Goal: Task Accomplishment & Management: Complete application form

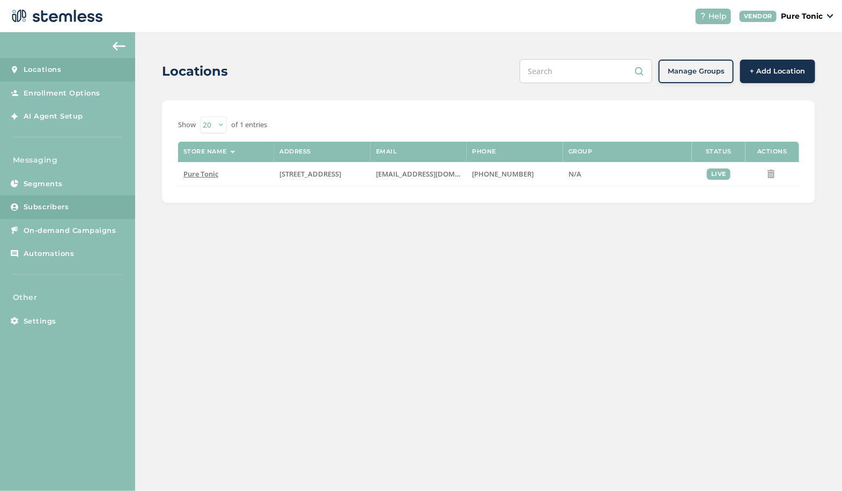
click at [57, 202] on span "Subscribers" at bounding box center [47, 207] width 46 height 11
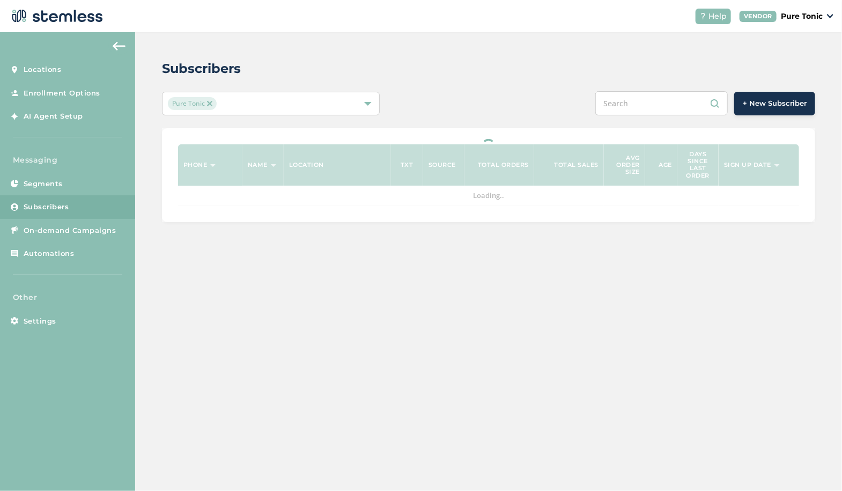
click at [775, 99] on span "+ New Subscriber" at bounding box center [775, 103] width 64 height 11
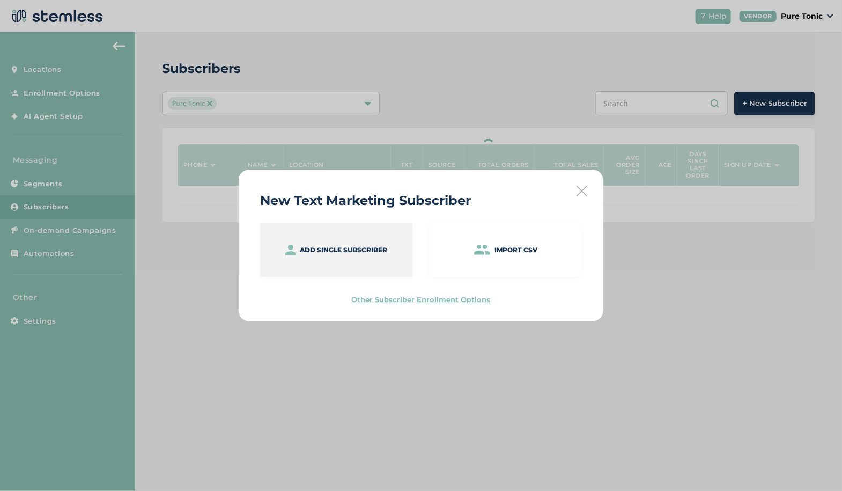
click at [342, 249] on p "Add single subscriber" at bounding box center [343, 250] width 87 height 10
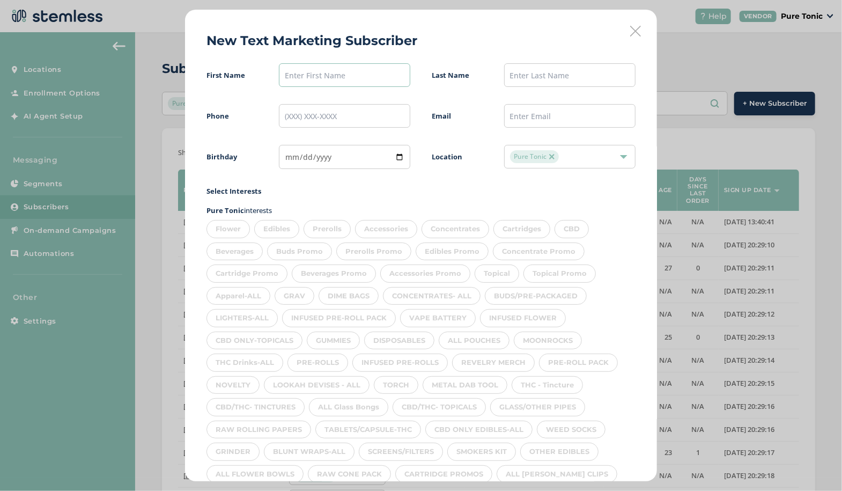
click at [315, 78] on input "text" at bounding box center [344, 75] width 131 height 24
type input "[PERSON_NAME]"
click at [565, 71] on input "text" at bounding box center [569, 75] width 131 height 24
type input "[PERSON_NAME]"
click at [344, 115] on input "tel" at bounding box center [344, 116] width 131 height 24
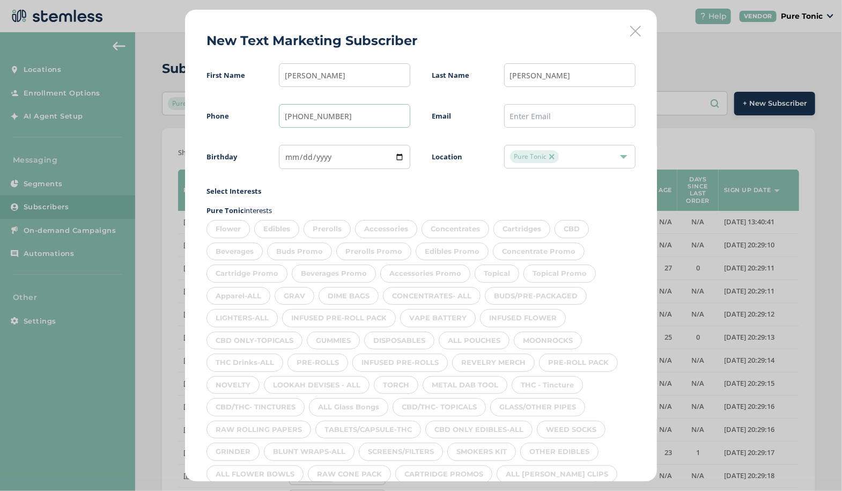
type input "[PHONE_NUMBER]"
click at [566, 114] on input "text" at bounding box center [569, 116] width 131 height 24
type input "[EMAIL_ADDRESS][DOMAIN_NAME]"
click at [285, 156] on input "date" at bounding box center [344, 157] width 131 height 24
type input "[DATE]"
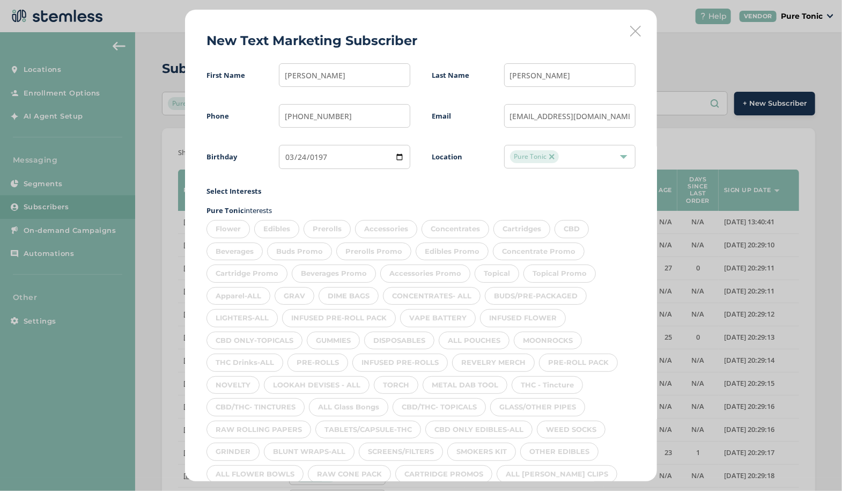
click at [215, 229] on div "Flower" at bounding box center [228, 229] width 43 height 18
click at [278, 226] on div "Edibles" at bounding box center [276, 229] width 45 height 18
click at [335, 224] on div "Prerolls" at bounding box center [327, 229] width 47 height 18
click at [386, 231] on div "Accessories" at bounding box center [386, 229] width 62 height 18
click at [464, 224] on div "Concentrates" at bounding box center [456, 229] width 68 height 18
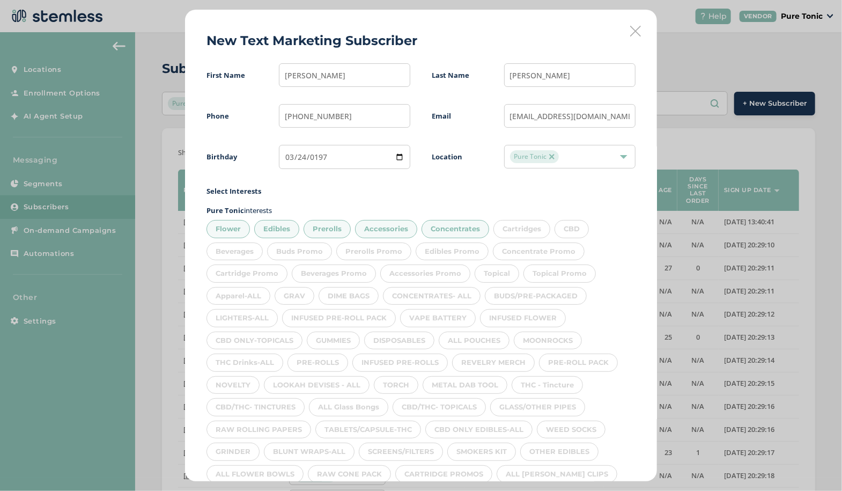
click at [529, 231] on div "Cartridges" at bounding box center [522, 229] width 57 height 18
click at [576, 224] on div "CBD" at bounding box center [572, 229] width 34 height 18
click at [248, 250] on div "Beverages" at bounding box center [235, 251] width 56 height 18
click at [496, 279] on div "Topical" at bounding box center [497, 273] width 45 height 18
click at [247, 294] on div "Apparel-ALL" at bounding box center [239, 296] width 64 height 18
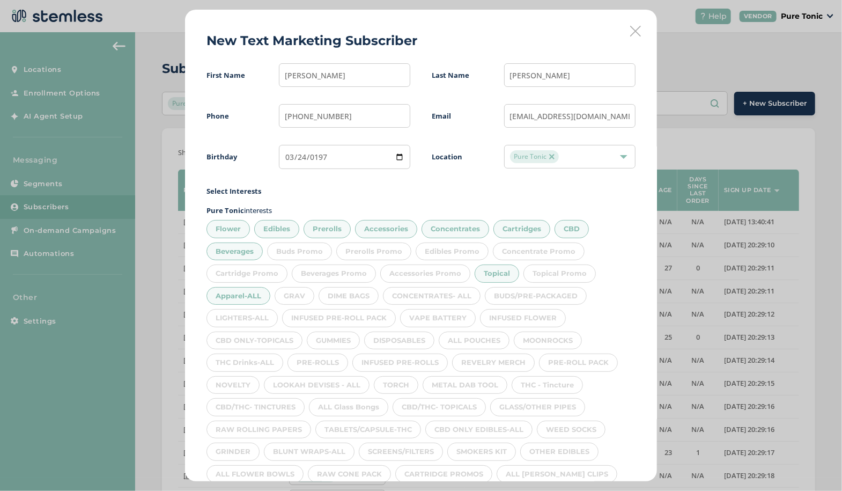
click at [308, 296] on div "GRAV" at bounding box center [295, 296] width 40 height 18
click at [366, 301] on div "DIME BAGS" at bounding box center [349, 296] width 60 height 18
click at [437, 292] on div "CONCENTRATES- ALL" at bounding box center [432, 296] width 98 height 18
click at [541, 297] on div "BUDS/PRE-PACKAGED" at bounding box center [536, 296] width 102 height 18
click at [538, 317] on div "INFUSED FLOWER" at bounding box center [523, 318] width 86 height 18
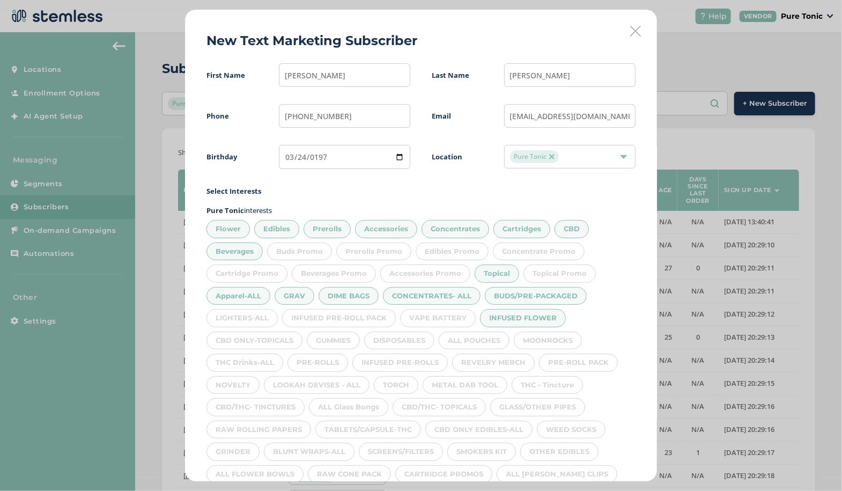
click at [435, 316] on div "VAPE BATTERY" at bounding box center [438, 318] width 76 height 18
click at [362, 313] on div "INFUSED PRE-ROLL PACK" at bounding box center [339, 318] width 114 height 18
click at [254, 313] on div "LIGHTERS-ALL" at bounding box center [242, 318] width 71 height 18
click at [257, 338] on div "CBD ONLY-TOPICALS" at bounding box center [255, 341] width 96 height 18
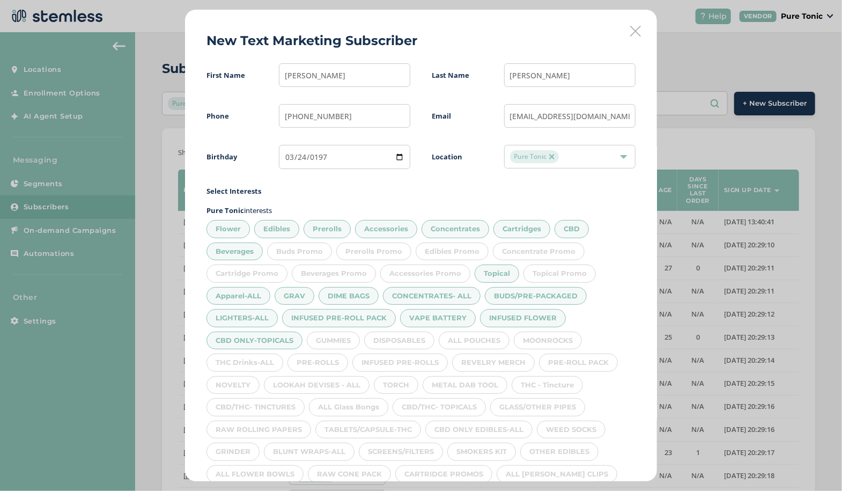
click at [336, 337] on div "GUMMIES" at bounding box center [333, 341] width 53 height 18
click at [408, 335] on div "DISPOSABLES" at bounding box center [399, 341] width 70 height 18
click at [482, 334] on div "ALL POUCHES" at bounding box center [474, 341] width 71 height 18
click at [548, 335] on div "MOONROCKS" at bounding box center [548, 341] width 68 height 18
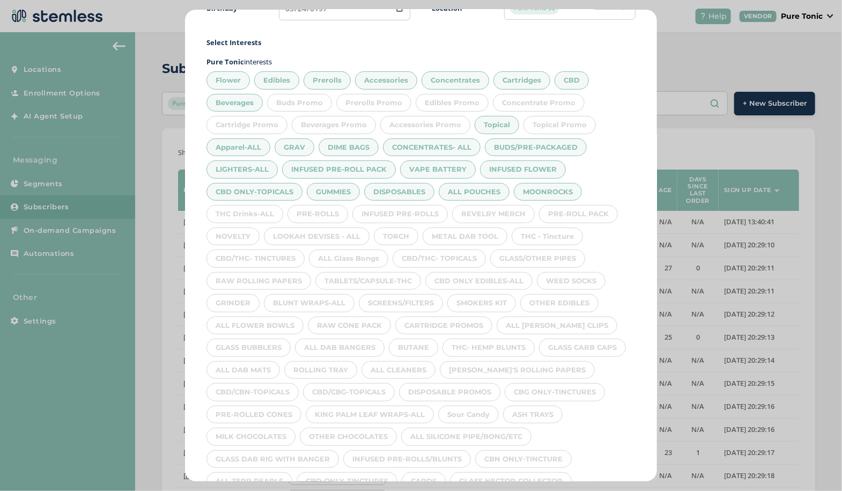
scroll to position [161, 0]
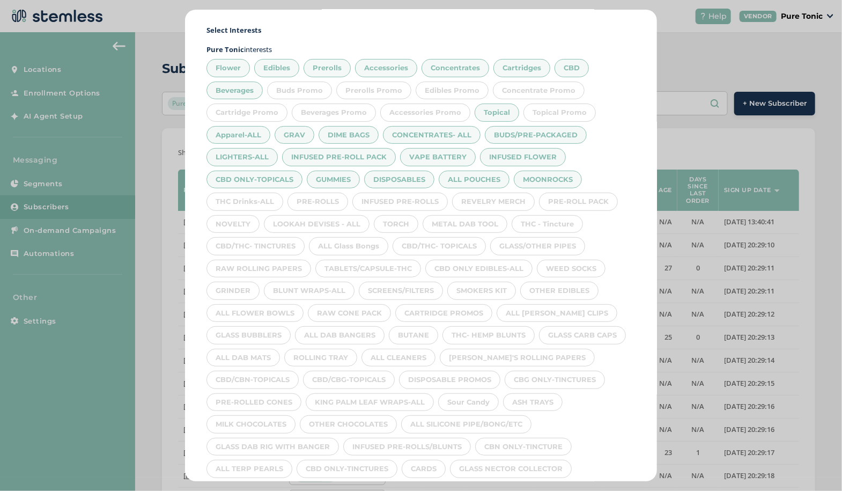
click at [589, 198] on div "PRE-ROLL PACK" at bounding box center [578, 202] width 79 height 18
click at [509, 193] on div "REVELRY MERCH" at bounding box center [493, 202] width 83 height 18
click at [415, 195] on div "INFUSED PRE-ROLLS" at bounding box center [399, 202] width 95 height 18
click at [325, 198] on div "PRE-ROLLS" at bounding box center [318, 202] width 61 height 18
click at [252, 195] on div "THC Drinks-ALL" at bounding box center [245, 202] width 77 height 18
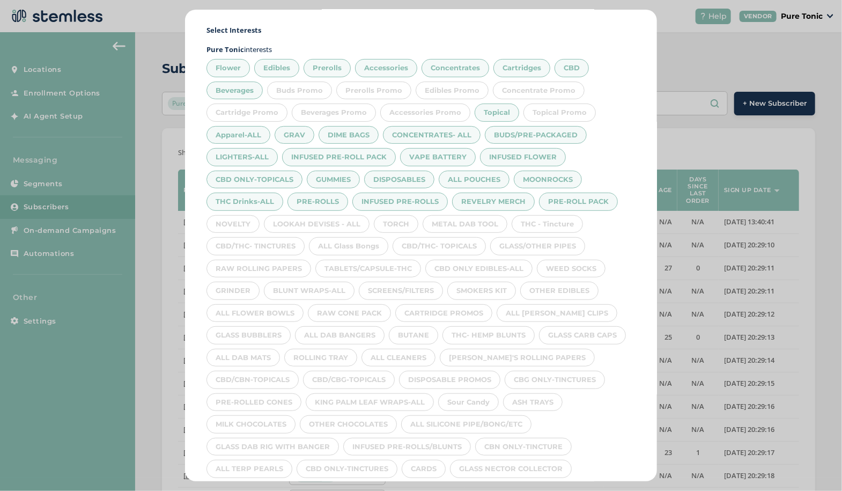
click at [232, 219] on div "NOVELTY" at bounding box center [233, 224] width 53 height 18
click at [322, 229] on div "LOOKAH DEVISES - ALL" at bounding box center [317, 224] width 106 height 18
click at [423, 221] on div "METAL DAB TOOL" at bounding box center [465, 224] width 85 height 18
click at [482, 223] on div "METAL DAB TOOL" at bounding box center [465, 224] width 85 height 18
click at [554, 237] on div "GLASS/OTHER PIPES" at bounding box center [537, 246] width 95 height 18
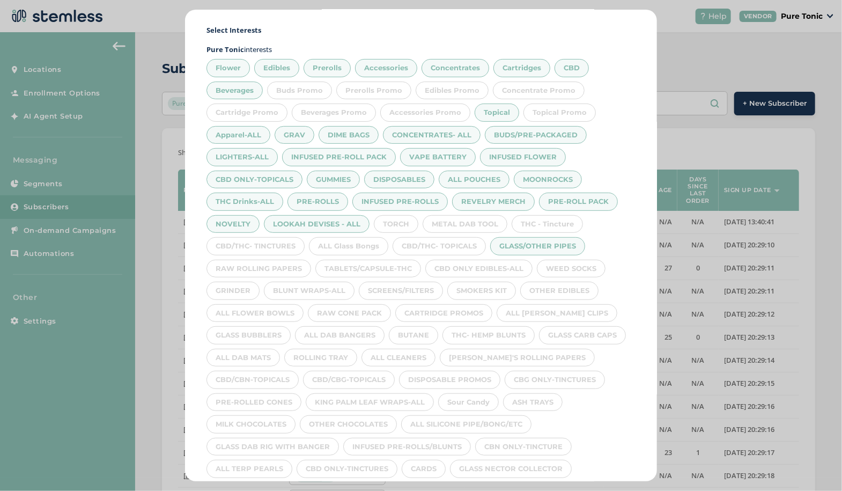
click at [396, 226] on div "TORCH" at bounding box center [396, 224] width 45 height 18
click at [552, 220] on div "THC - Tincture" at bounding box center [547, 224] width 71 height 18
click at [474, 219] on div "METAL DAB TOOL" at bounding box center [465, 224] width 85 height 18
click at [561, 264] on div "WEED SOCKS" at bounding box center [571, 269] width 69 height 18
click at [454, 239] on div "CBD/THC- TOPICALS" at bounding box center [439, 246] width 93 height 18
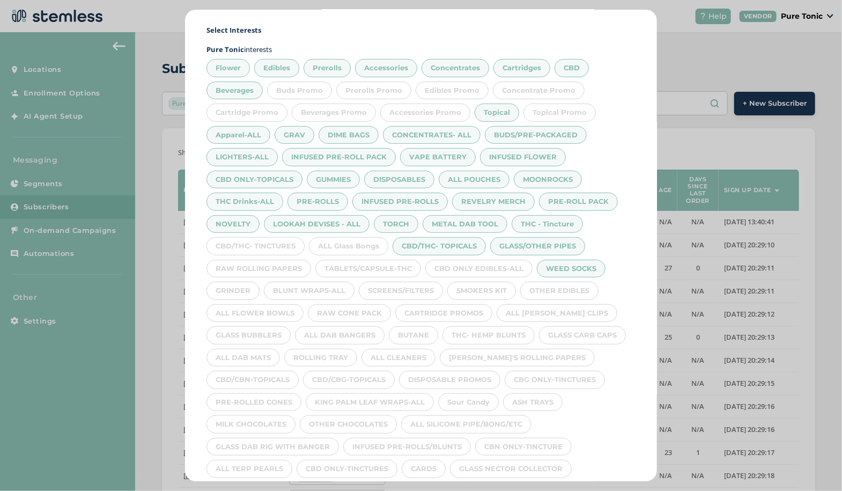
click at [470, 269] on div "CBD ONLY EDIBLES-ALL" at bounding box center [478, 269] width 107 height 18
click at [373, 237] on div "ALL Glass Bongs" at bounding box center [348, 246] width 79 height 18
click at [276, 241] on div "CBD/THC- TINCTURES" at bounding box center [256, 246] width 98 height 18
click at [251, 266] on div "RAW ROLLING PAPERS" at bounding box center [259, 269] width 105 height 18
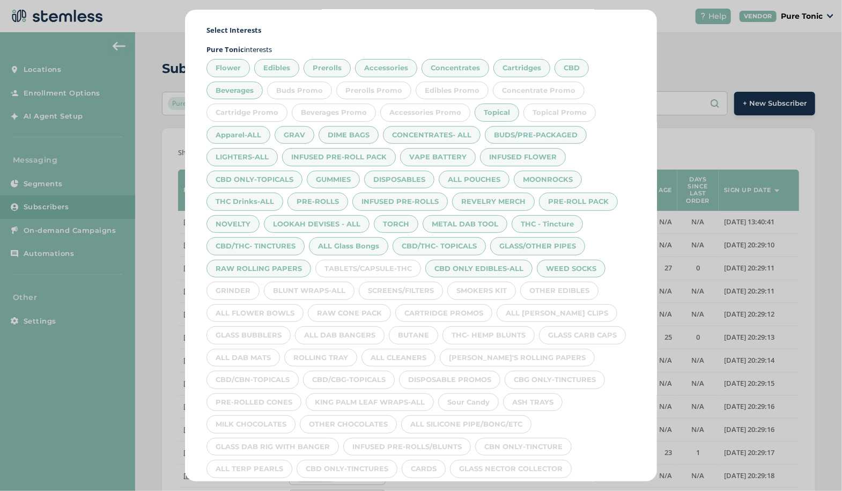
click at [374, 261] on div "TABLETS/CAPSULE-THC" at bounding box center [368, 269] width 106 height 18
click at [407, 289] on div "SCREENS/FILTERS" at bounding box center [401, 291] width 84 height 18
click at [322, 282] on div "BLUNT WRAPS-ALL" at bounding box center [309, 291] width 91 height 18
click at [241, 282] on div "GRINDER" at bounding box center [233, 291] width 53 height 18
click at [257, 307] on div "ALL FLOWER BOWLS" at bounding box center [255, 313] width 97 height 18
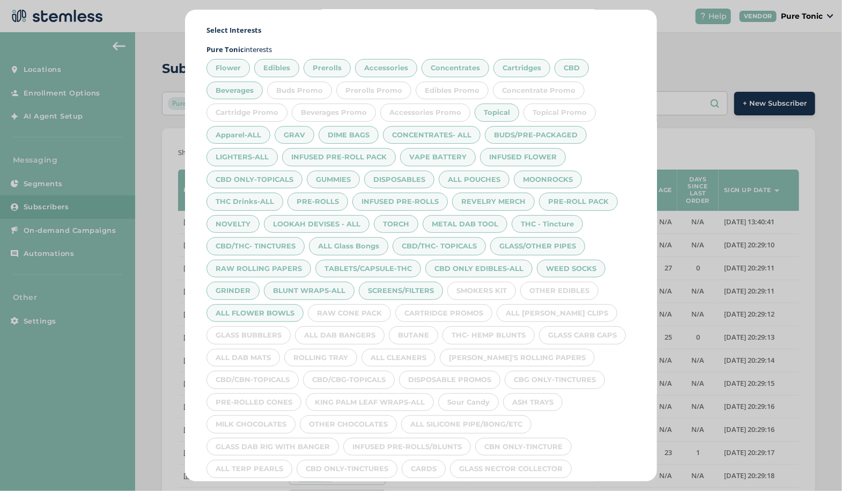
click at [352, 311] on div "RAW CONE PACK" at bounding box center [349, 313] width 83 height 18
click at [462, 313] on div "CARTRIDGE PROMOS" at bounding box center [443, 313] width 97 height 18
click at [489, 282] on div "SMOKERS KIT" at bounding box center [481, 291] width 69 height 18
click at [563, 284] on div "OTHER EDIBLES" at bounding box center [559, 291] width 78 height 18
click at [551, 304] on div "ALL [PERSON_NAME] CLIPS" at bounding box center [557, 313] width 121 height 18
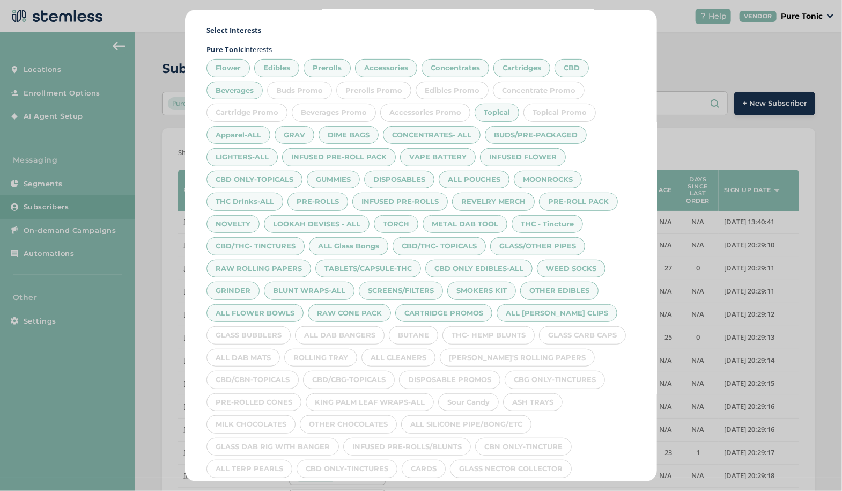
click at [586, 307] on div "Flower Edibles Prerolls Accessories Concentrates Cartridges CBD Beverages Buds …" at bounding box center [421, 266] width 429 height 423
click at [591, 327] on div "GLASS CARB CAPS" at bounding box center [582, 335] width 87 height 18
click at [541, 349] on div "[PERSON_NAME]'S ROLLING PAPERS" at bounding box center [517, 358] width 155 height 18
click at [571, 371] on div "CBG ONLY-TINCTURES" at bounding box center [555, 380] width 100 height 18
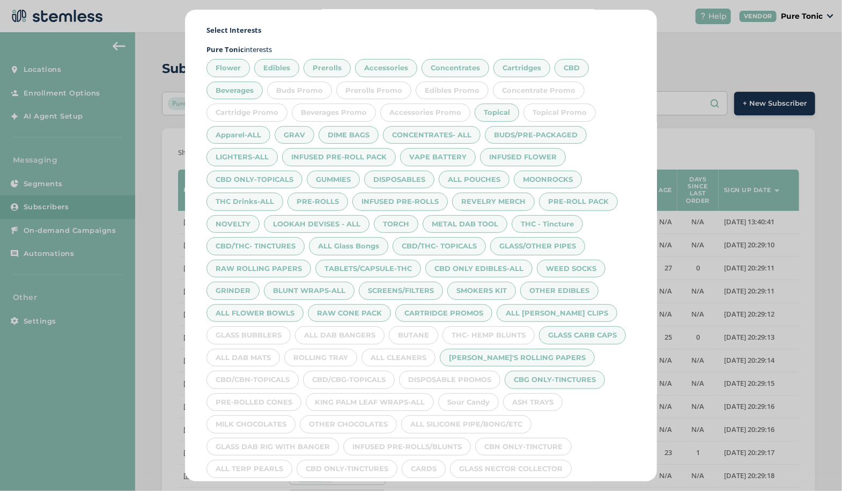
click at [506, 327] on div "THC- HEMP BLUNTS" at bounding box center [489, 335] width 92 height 18
click at [423, 326] on div "BUTANE" at bounding box center [413, 335] width 49 height 18
click at [344, 330] on div "ALL DAB BANGERS" at bounding box center [340, 335] width 90 height 18
click at [250, 329] on div "GLASS BUBBLERS" at bounding box center [249, 335] width 84 height 18
click at [245, 352] on div "ALL DAB MATS" at bounding box center [243, 358] width 73 height 18
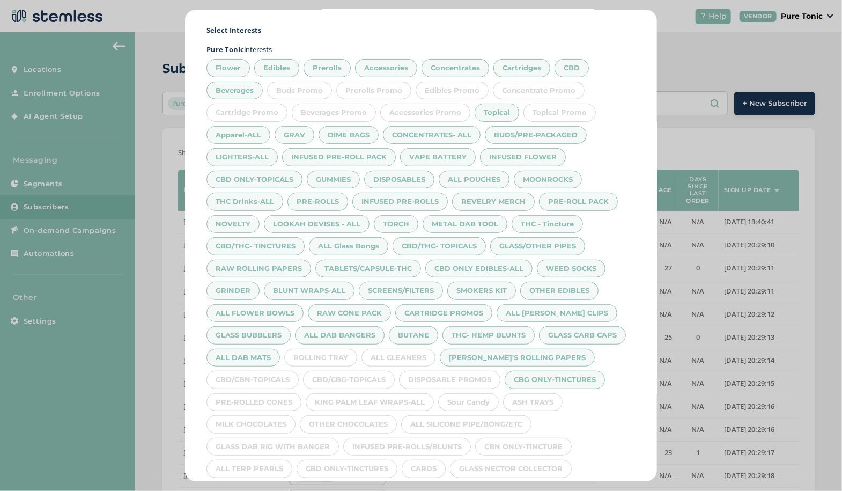
click at [321, 352] on div "ROLLING TRAY" at bounding box center [320, 358] width 73 height 18
click at [405, 349] on div "ALL CLEANERS" at bounding box center [399, 358] width 74 height 18
click at [277, 371] on div "CBD/CBN-TOPICALS" at bounding box center [253, 380] width 92 height 18
click at [345, 371] on div "CBD/CBG-TOPICALS" at bounding box center [349, 380] width 92 height 18
click at [470, 395] on div "Sour Candy" at bounding box center [468, 402] width 61 height 18
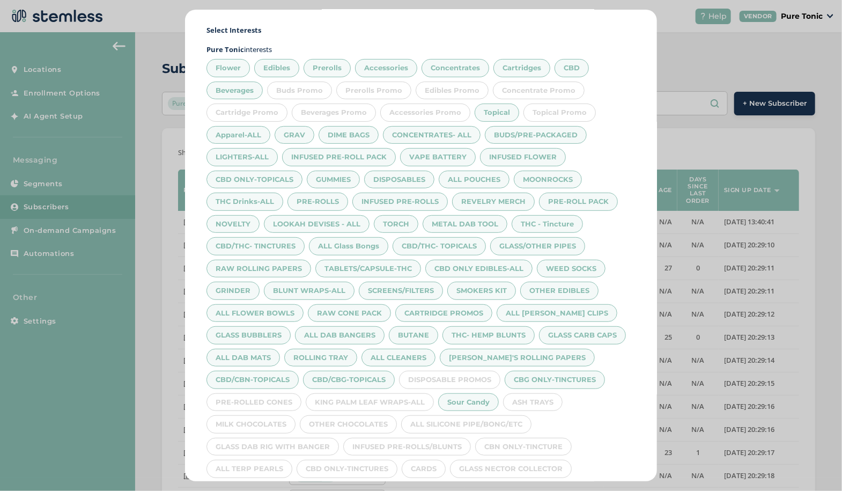
click at [539, 399] on div "ASH TRAYS" at bounding box center [533, 402] width 60 height 18
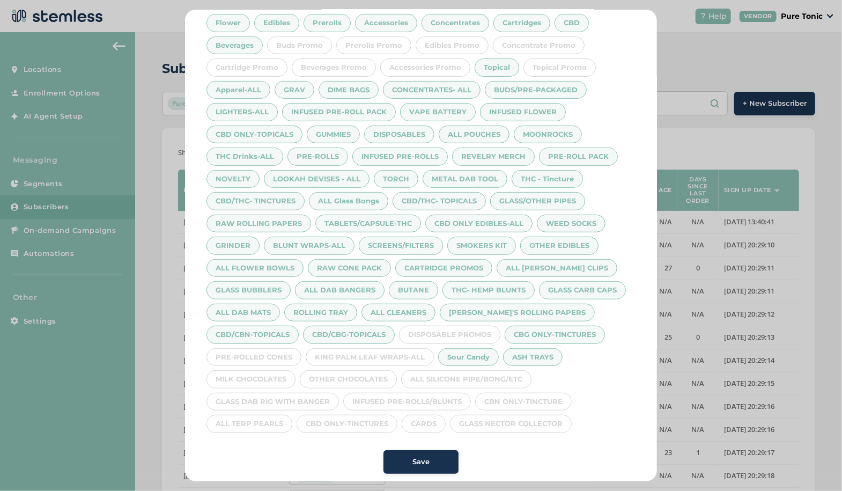
scroll to position [203, 0]
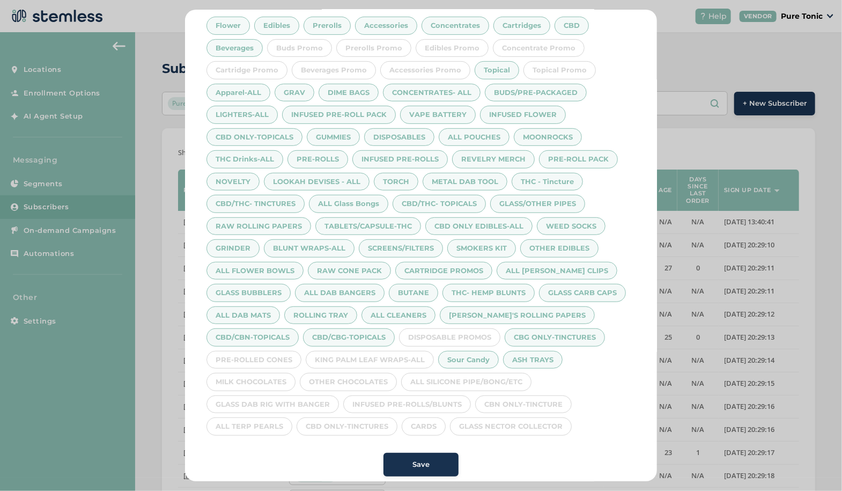
click at [505, 373] on div "ALL SILICONE PIPE/BONG/ETC" at bounding box center [466, 382] width 130 height 18
click at [394, 357] on div "KING PALM LEAF WRAPS-ALL" at bounding box center [370, 360] width 128 height 18
click at [465, 264] on div "CARTRIDGE PROMOS" at bounding box center [443, 271] width 97 height 18
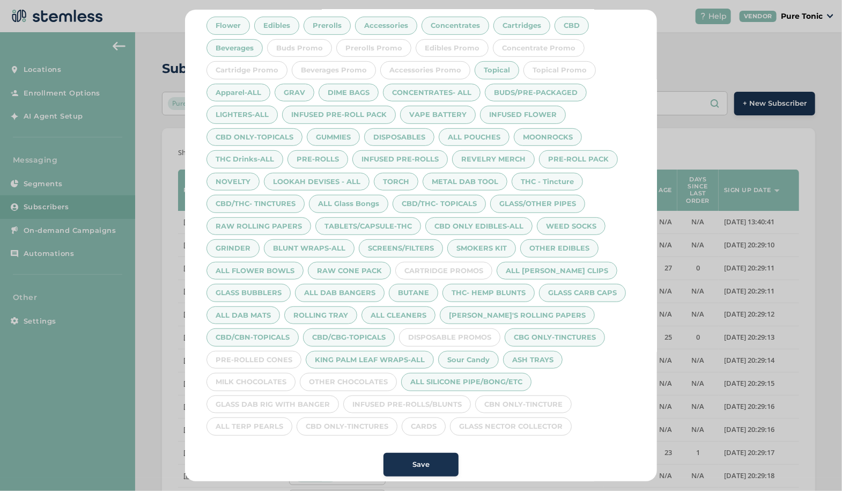
click at [261, 373] on div "MILK CHOCOLATES" at bounding box center [251, 382] width 89 height 18
click at [267, 395] on div "GLASS DAB RIG WITH BANGER" at bounding box center [273, 404] width 133 height 18
click at [285, 417] on div "ALL TERP PEARLS" at bounding box center [250, 426] width 86 height 18
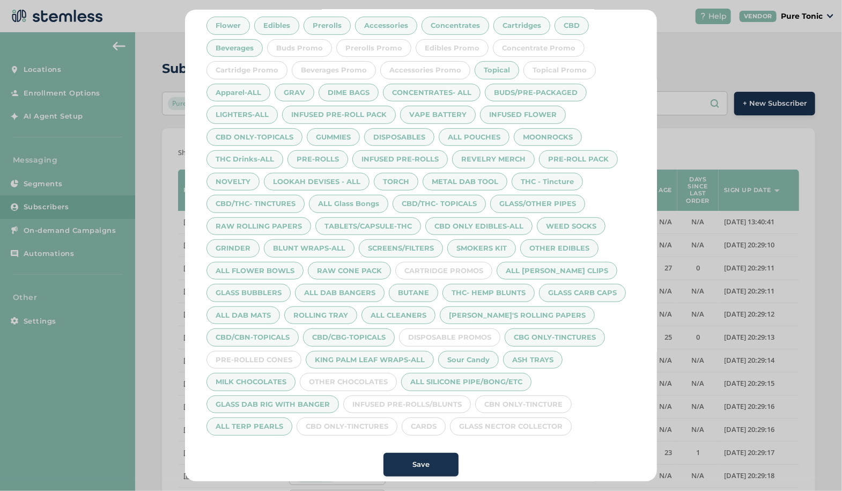
click at [348, 374] on div "OTHER CHOCOLATES" at bounding box center [348, 382] width 97 height 18
click at [267, 353] on div "PRE-ROLLED CONES" at bounding box center [254, 360] width 95 height 18
click at [386, 403] on div "INFUSED PRE-ROLLS/BLUNTS" at bounding box center [407, 404] width 128 height 18
click at [356, 419] on div "CBD ONLY-TINCTURES" at bounding box center [347, 426] width 101 height 18
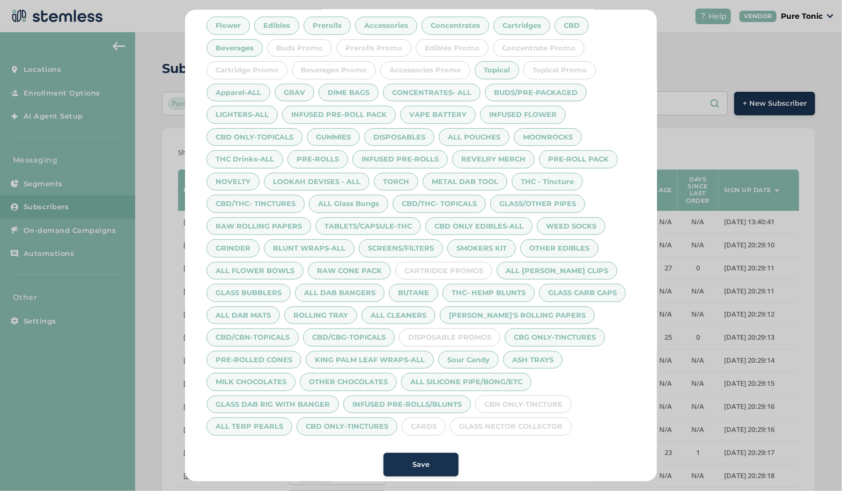
click at [425, 424] on div "CARDS" at bounding box center [424, 426] width 44 height 18
click at [496, 426] on div "GLASS NECTOR COLLECTOR" at bounding box center [511, 426] width 122 height 18
click at [521, 395] on div "CBN ONLY-TINCTURE" at bounding box center [523, 404] width 97 height 18
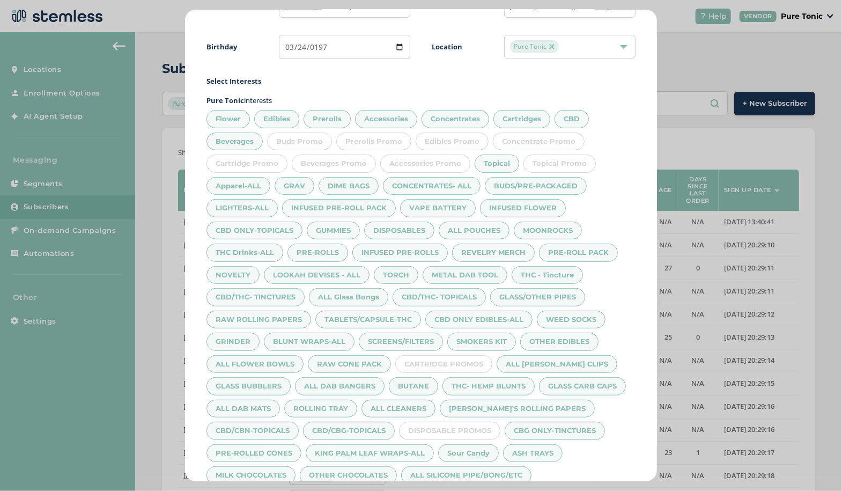
scroll to position [206, 0]
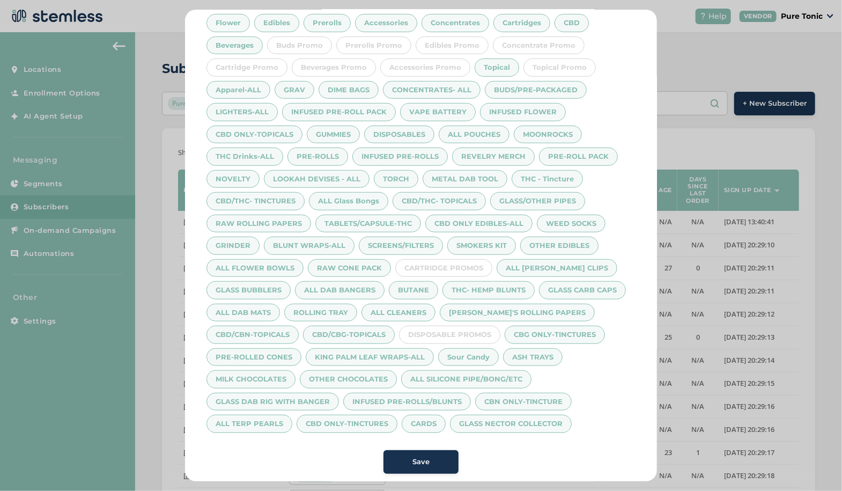
click at [423, 457] on span "Save" at bounding box center [421, 462] width 17 height 11
